Goal: Browse casually: Explore the website without a specific task or goal

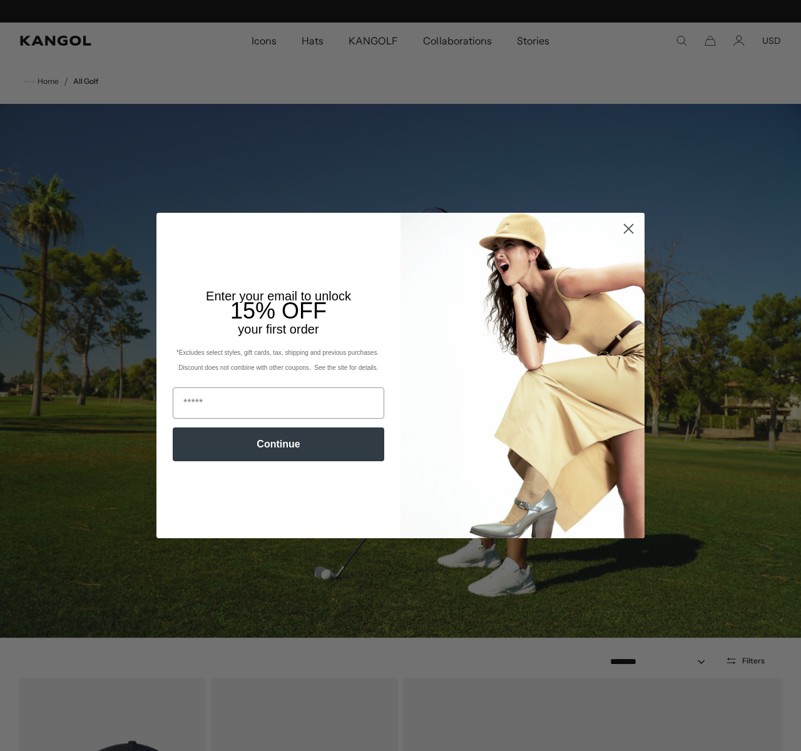
scroll to position [0, 258]
